Goal: Find specific page/section

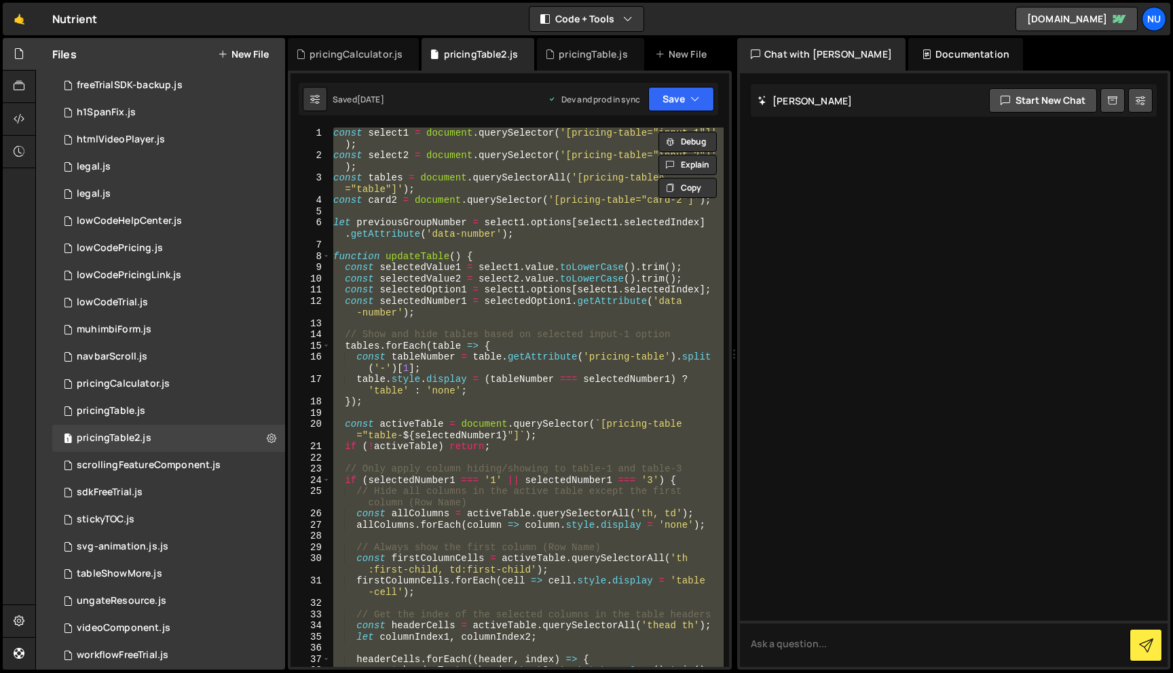
scroll to position [446, 0]
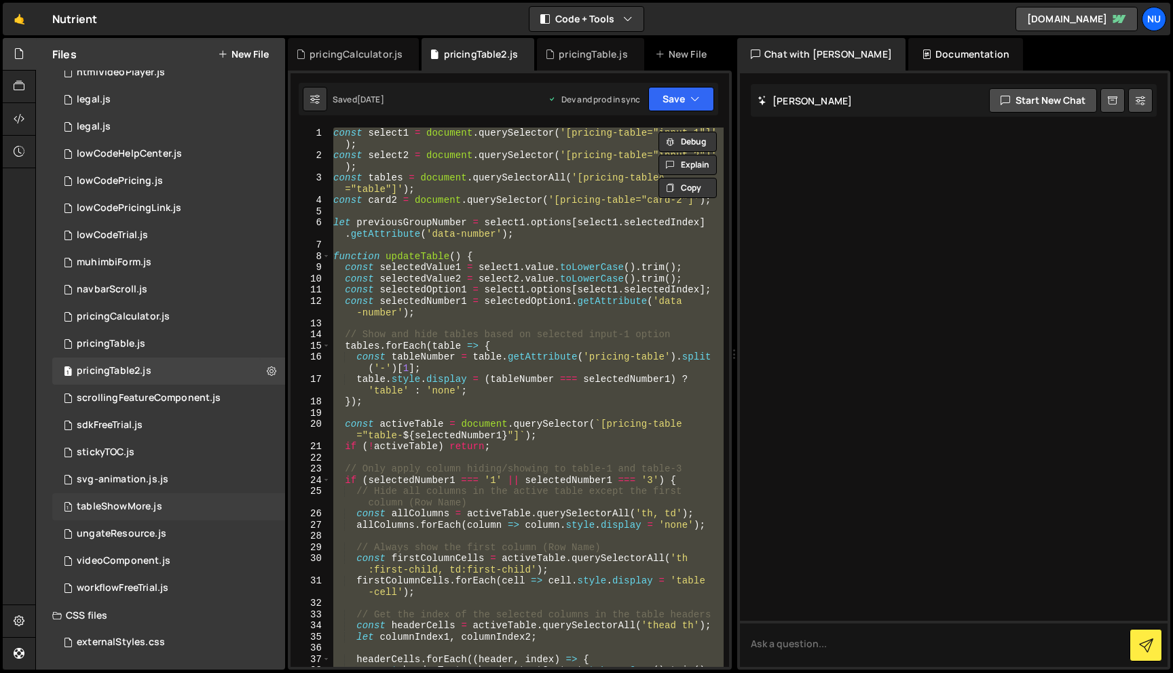
click at [194, 497] on div "1 tableShowMore.js 0" at bounding box center [171, 506] width 238 height 27
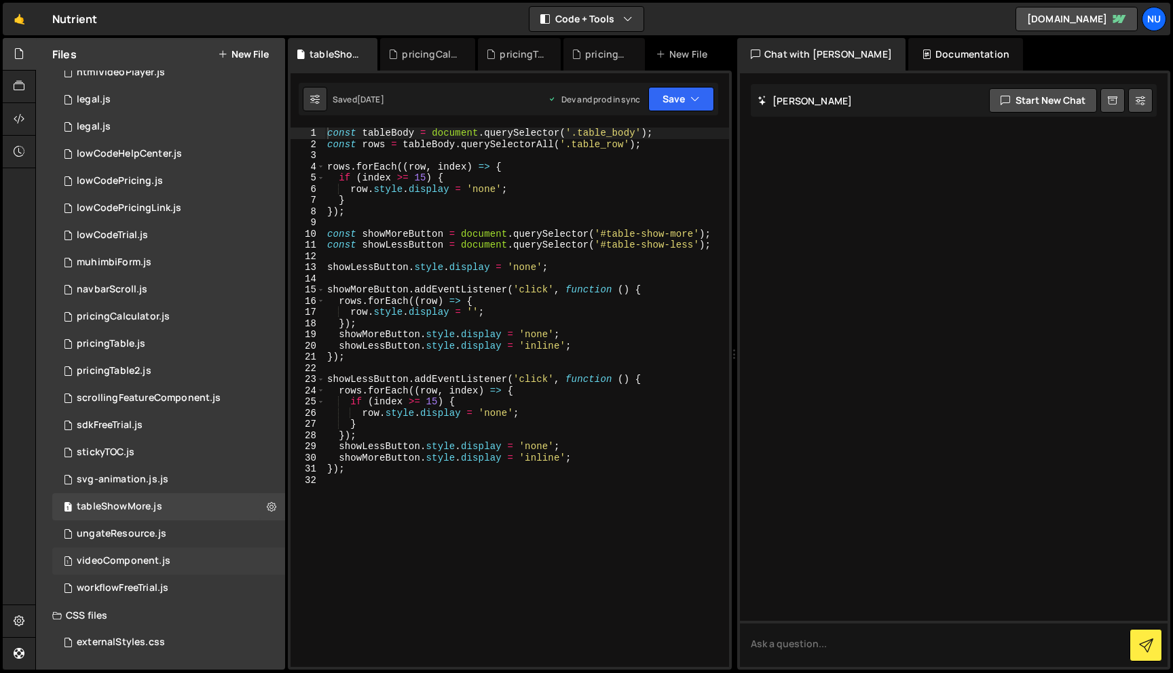
click at [193, 555] on div "1 videoComponent.js 0" at bounding box center [171, 561] width 238 height 27
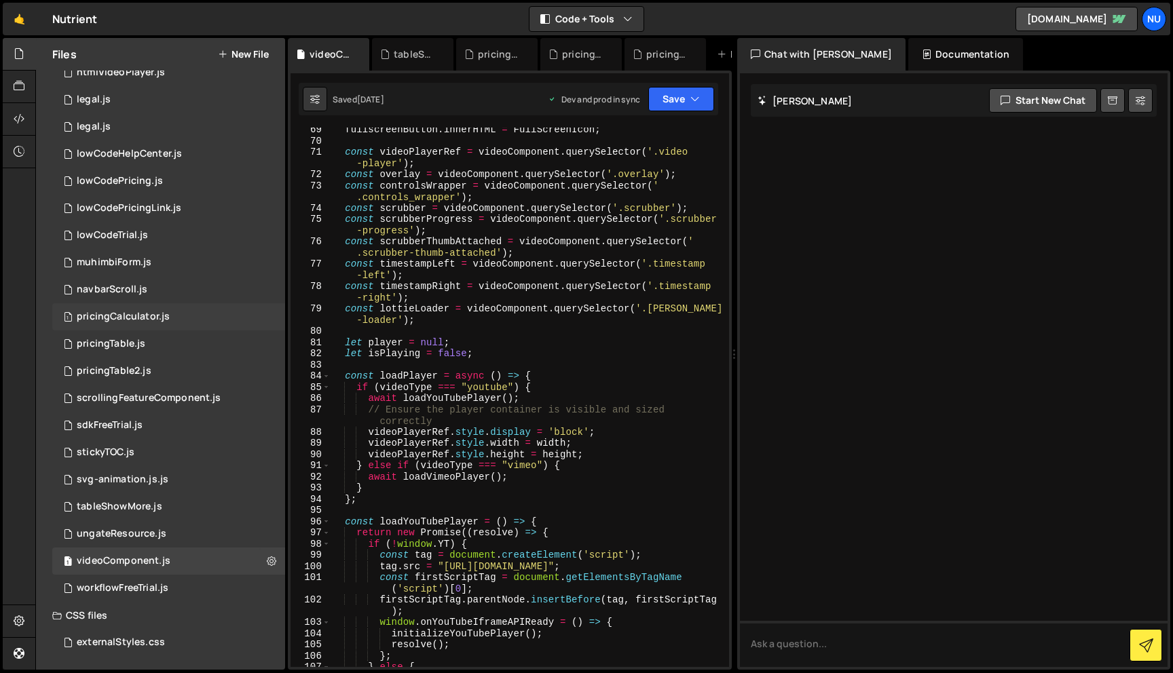
click at [212, 307] on div "1 pricingCalculator.js 0" at bounding box center [171, 316] width 238 height 27
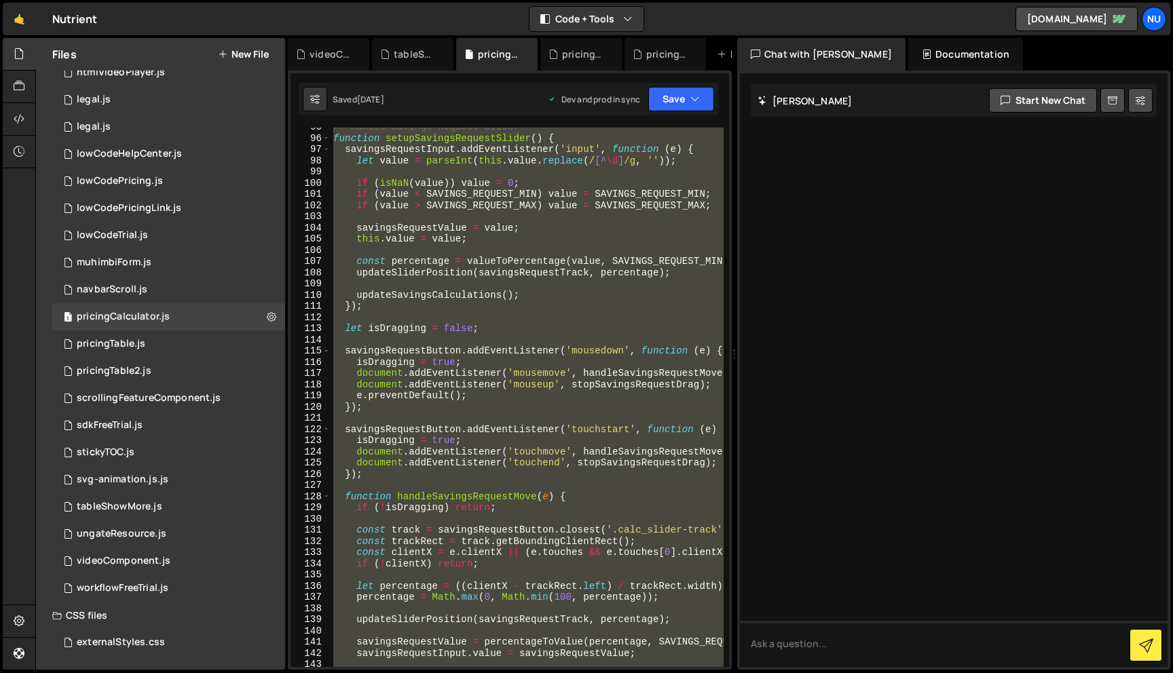
scroll to position [1059, 0]
click at [195, 341] on div "1 pricingTable.js 0" at bounding box center [171, 344] width 238 height 27
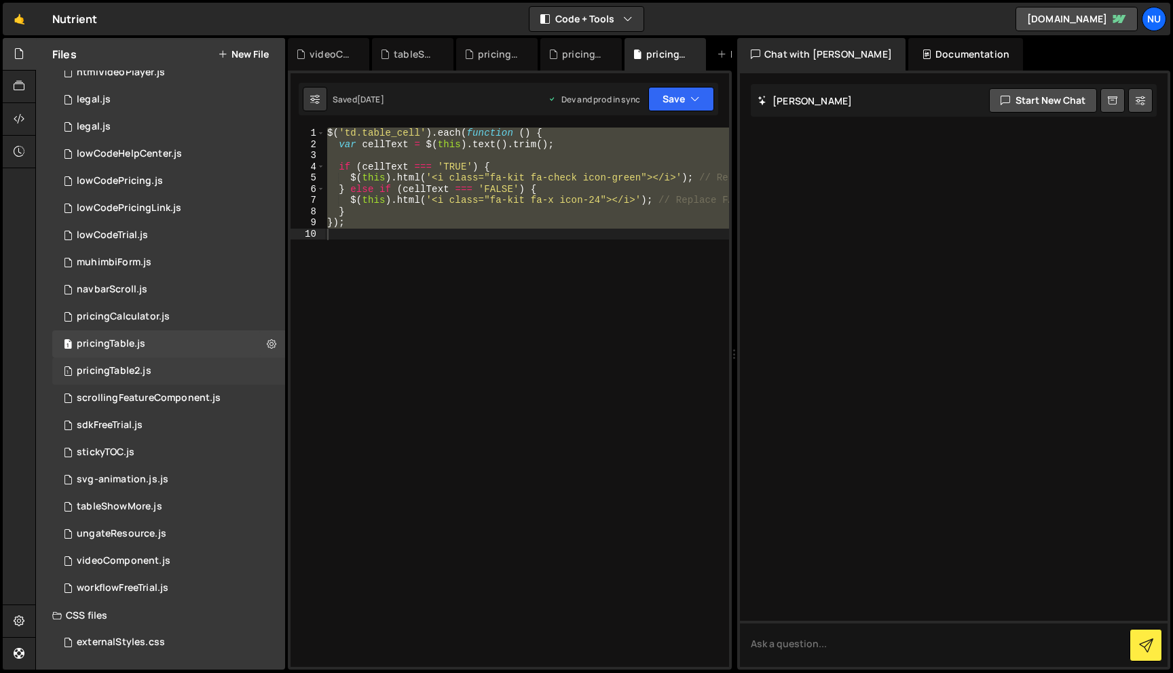
click at [182, 375] on div "1 pricingTable2.js 0" at bounding box center [171, 371] width 238 height 27
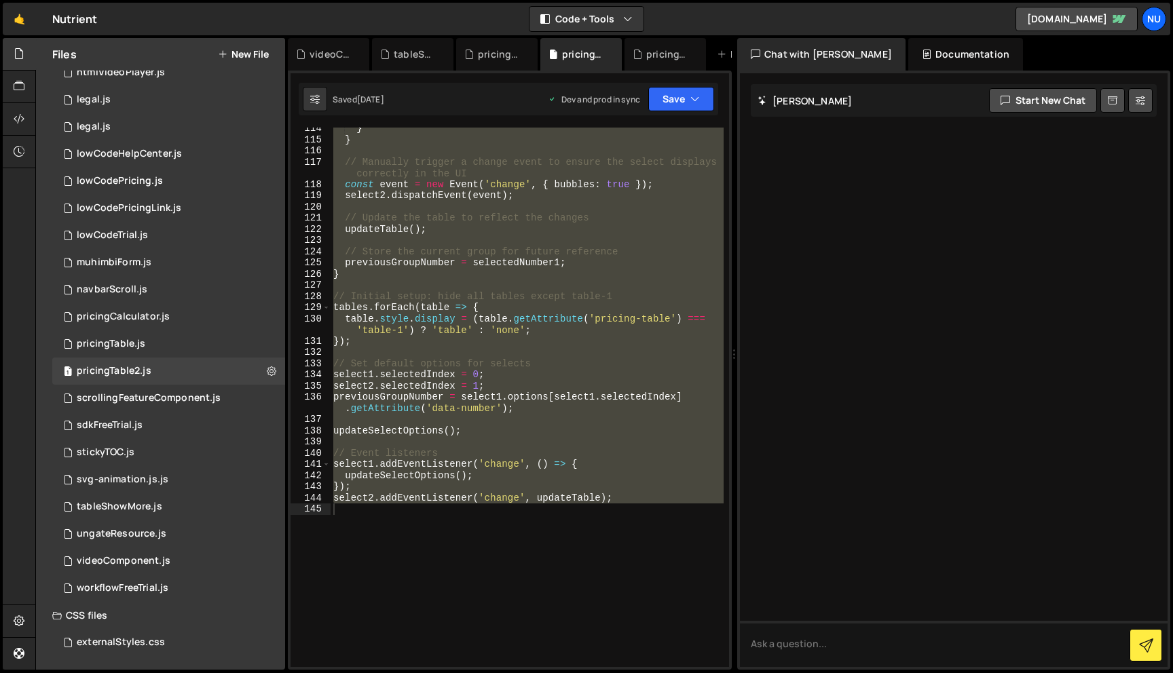
scroll to position [1605, 0]
